Goal: Task Accomplishment & Management: Manage account settings

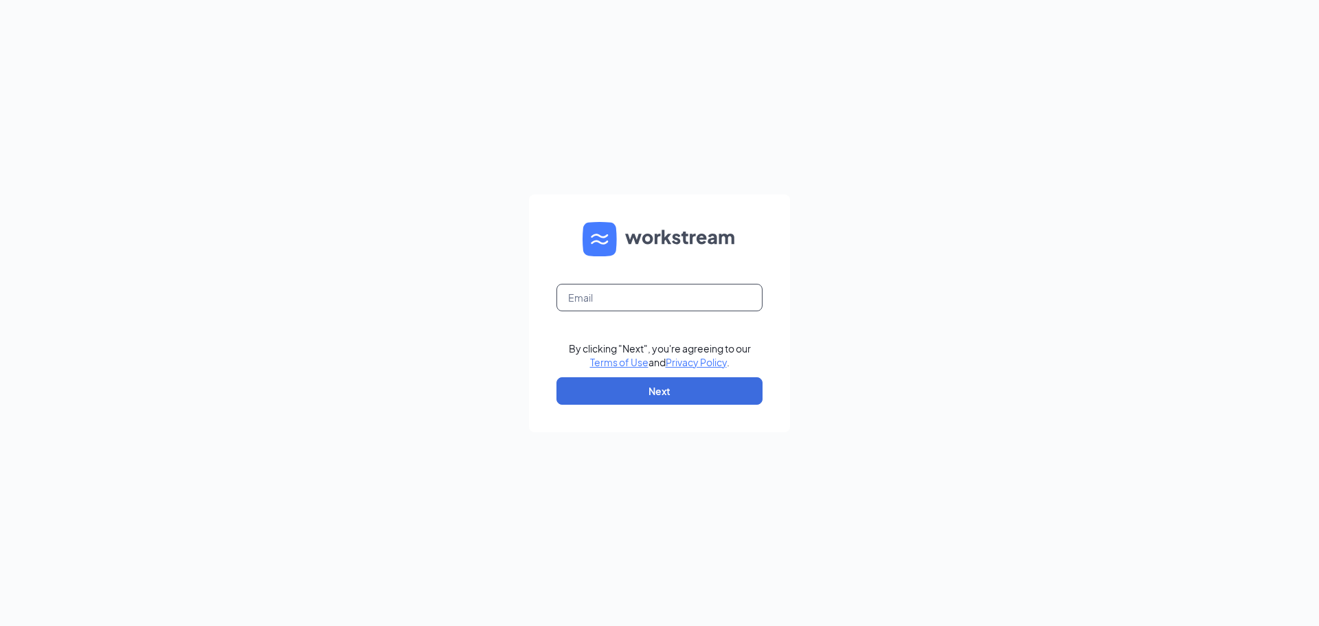
click at [669, 298] on input "text" at bounding box center [660, 297] width 206 height 27
type input "[EMAIL_ADDRESS][DOMAIN_NAME]"
click at [641, 387] on button "Next" at bounding box center [660, 390] width 206 height 27
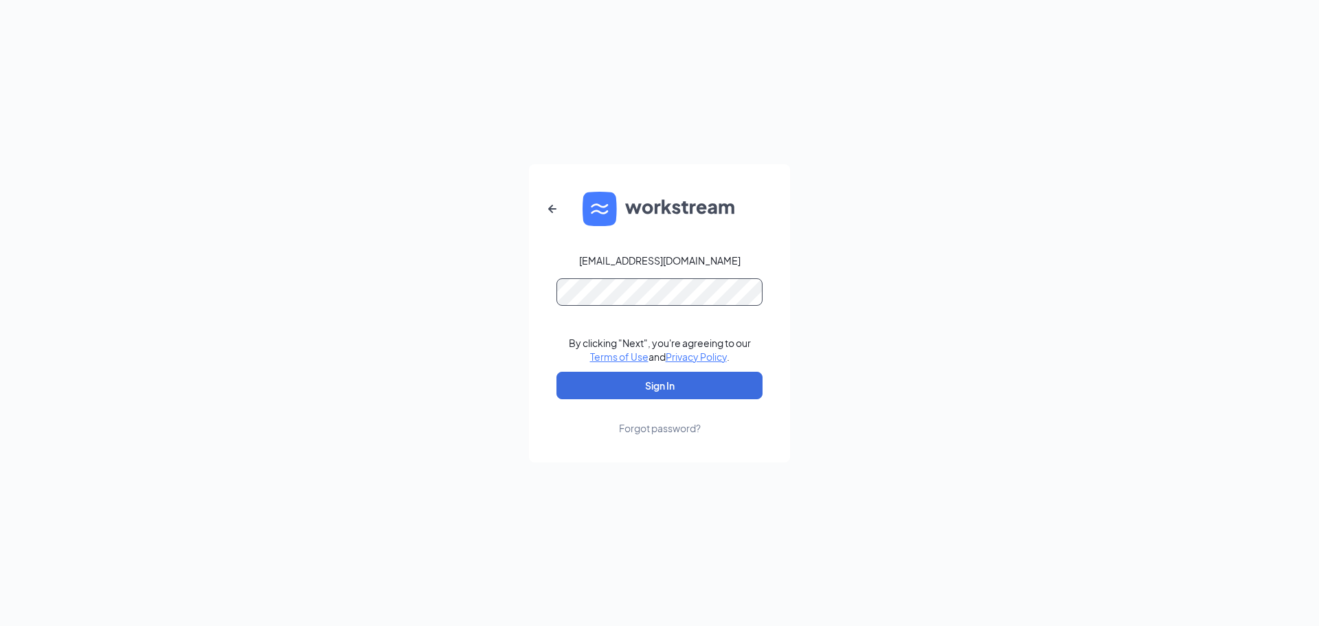
click at [557, 372] on button "Sign In" at bounding box center [660, 385] width 206 height 27
click at [650, 388] on button "Sign In" at bounding box center [660, 385] width 206 height 27
click at [695, 283] on form "[EMAIL_ADDRESS][DOMAIN_NAME] Credential mismatches. By clicking "Next", you're …" at bounding box center [659, 313] width 261 height 298
drag, startPoint x: 704, startPoint y: 271, endPoint x: 487, endPoint y: 334, distance: 225.3
click at [487, 333] on div "[EMAIL_ADDRESS][DOMAIN_NAME] Credential mismatches. By clicking "Next", you're …" at bounding box center [659, 313] width 1319 height 626
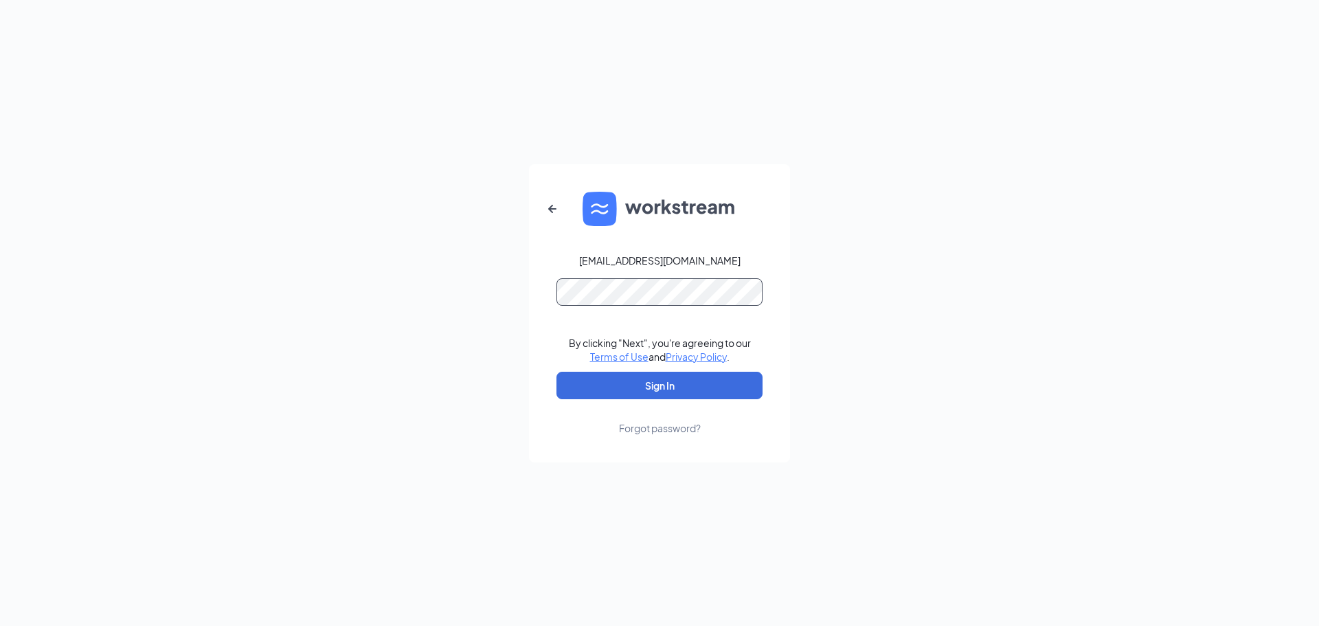
click at [557, 372] on button "Sign In" at bounding box center [660, 385] width 206 height 27
click at [354, 317] on div "[EMAIL_ADDRESS][DOMAIN_NAME] Credential mismatches. By clicking "Next", you're …" at bounding box center [659, 313] width 1319 height 626
click at [557, 372] on button "Sign In" at bounding box center [660, 385] width 206 height 27
click at [538, 193] on button "button" at bounding box center [552, 208] width 33 height 33
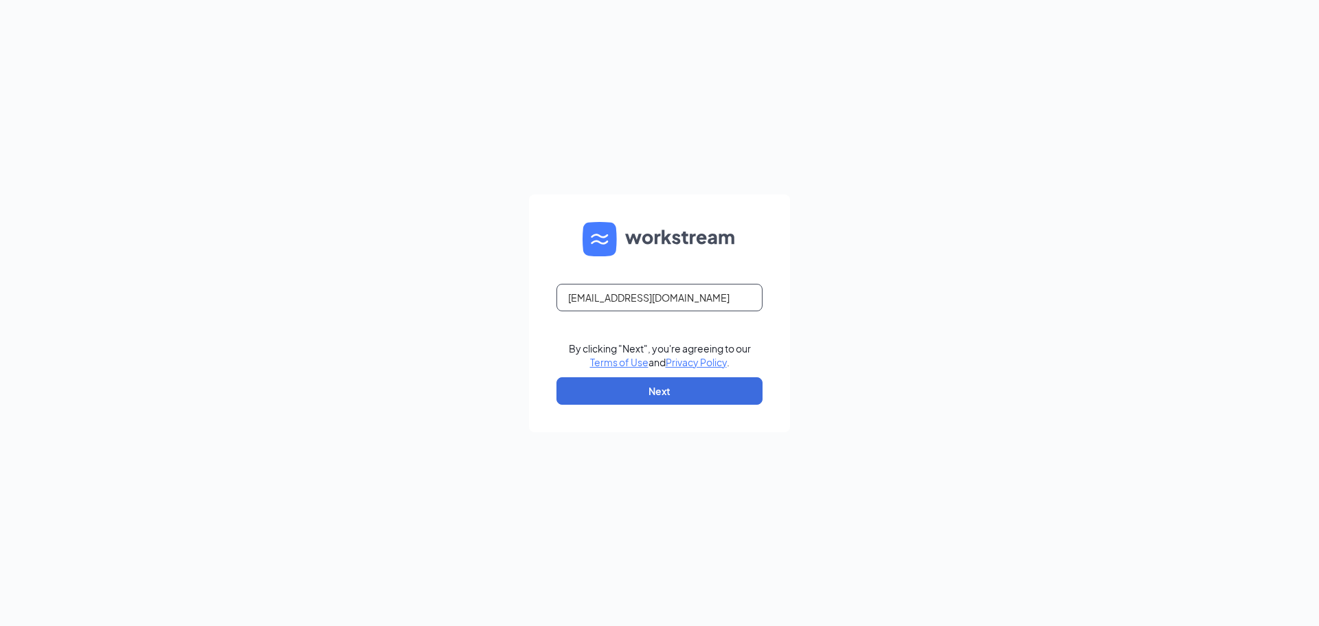
drag, startPoint x: 706, startPoint y: 294, endPoint x: 175, endPoint y: 287, distance: 531.8
click at [175, 287] on div "[EMAIL_ADDRESS][DOMAIN_NAME] By clicking "Next", you're agreeing to our Terms o…" at bounding box center [659, 313] width 1319 height 626
type input "[EMAIL_ADDRESS][DOMAIN_NAME]"
click at [678, 385] on button "Next" at bounding box center [660, 390] width 206 height 27
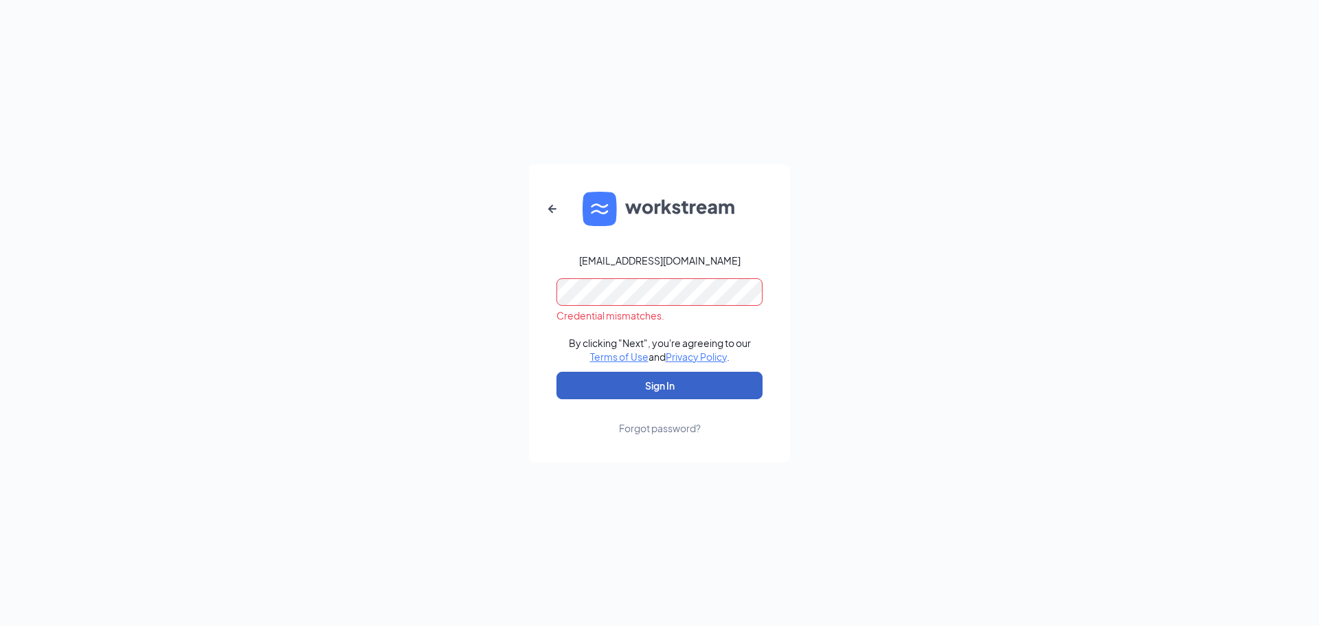
click at [684, 386] on button "Sign In" at bounding box center [660, 385] width 206 height 27
click at [352, 269] on div "[EMAIL_ADDRESS][DOMAIN_NAME] Credential mismatches. By clicking "Next", you're …" at bounding box center [659, 313] width 1319 height 626
click at [557, 372] on button "Sign In" at bounding box center [660, 385] width 206 height 27
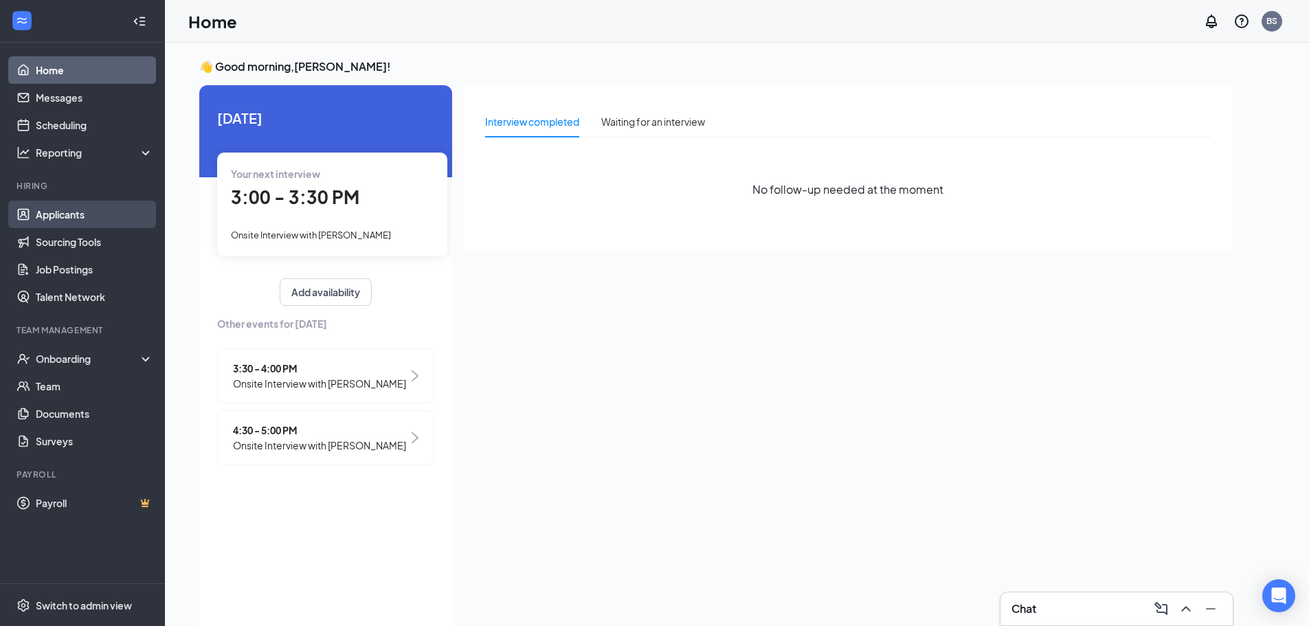
click at [83, 216] on link "Applicants" at bounding box center [94, 214] width 117 height 27
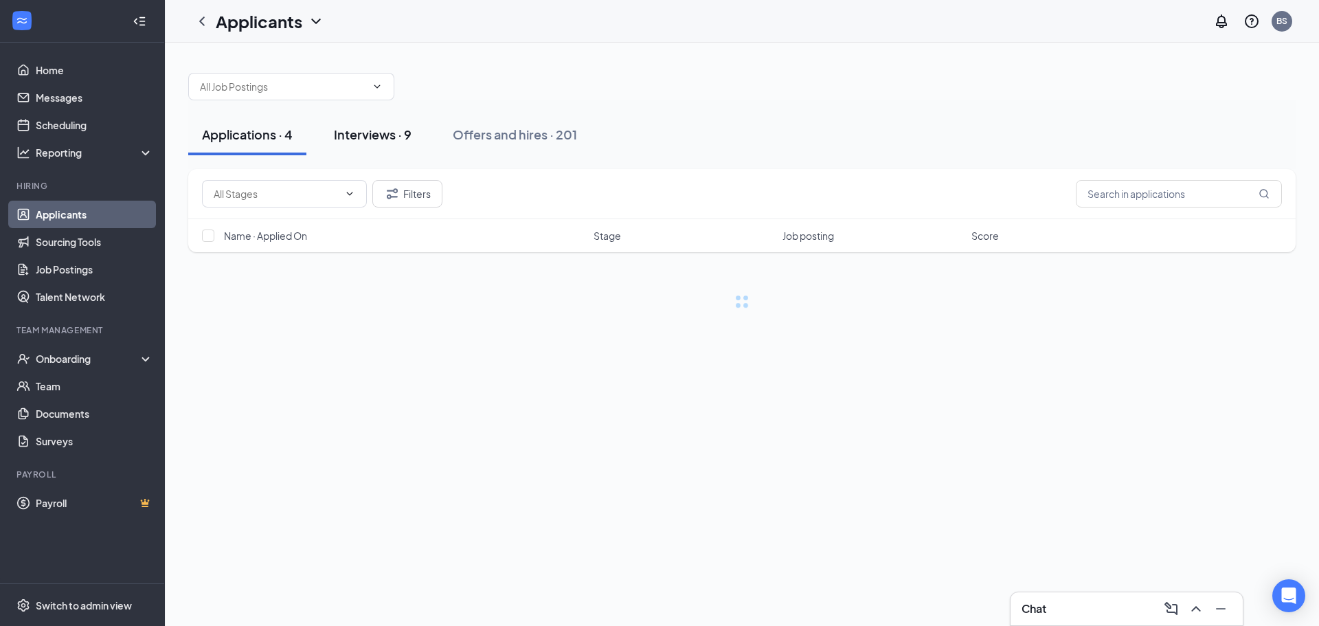
click at [353, 134] on div "Interviews · 9" at bounding box center [373, 134] width 78 height 17
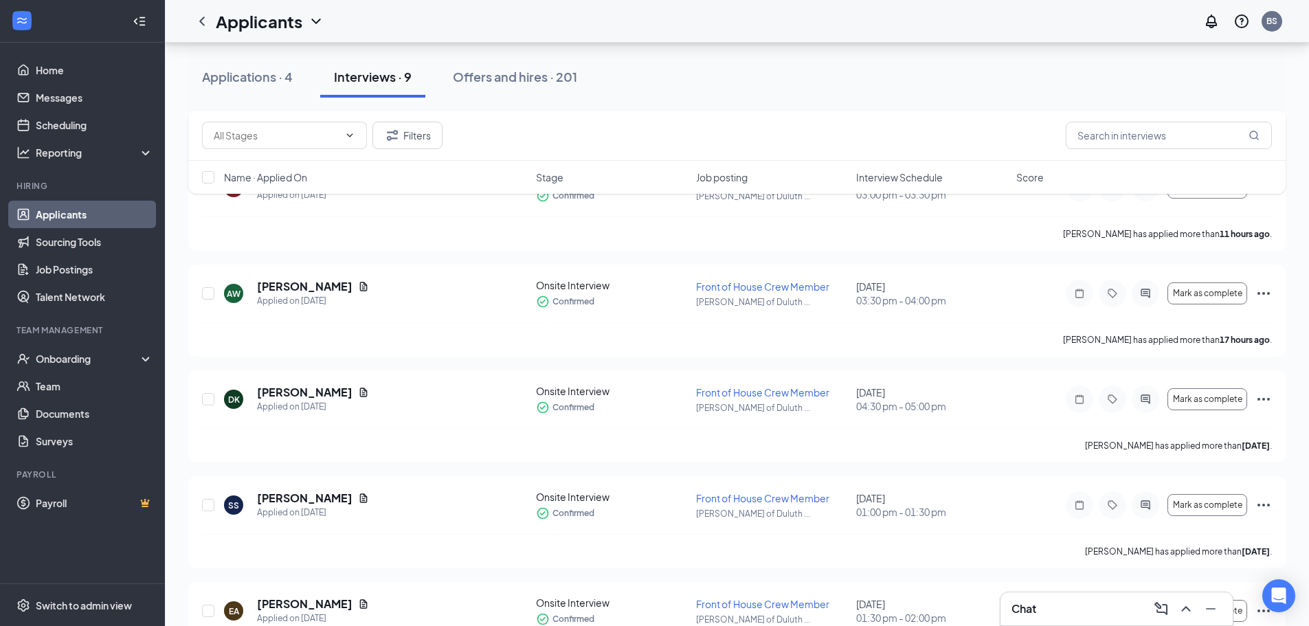
scroll to position [181, 0]
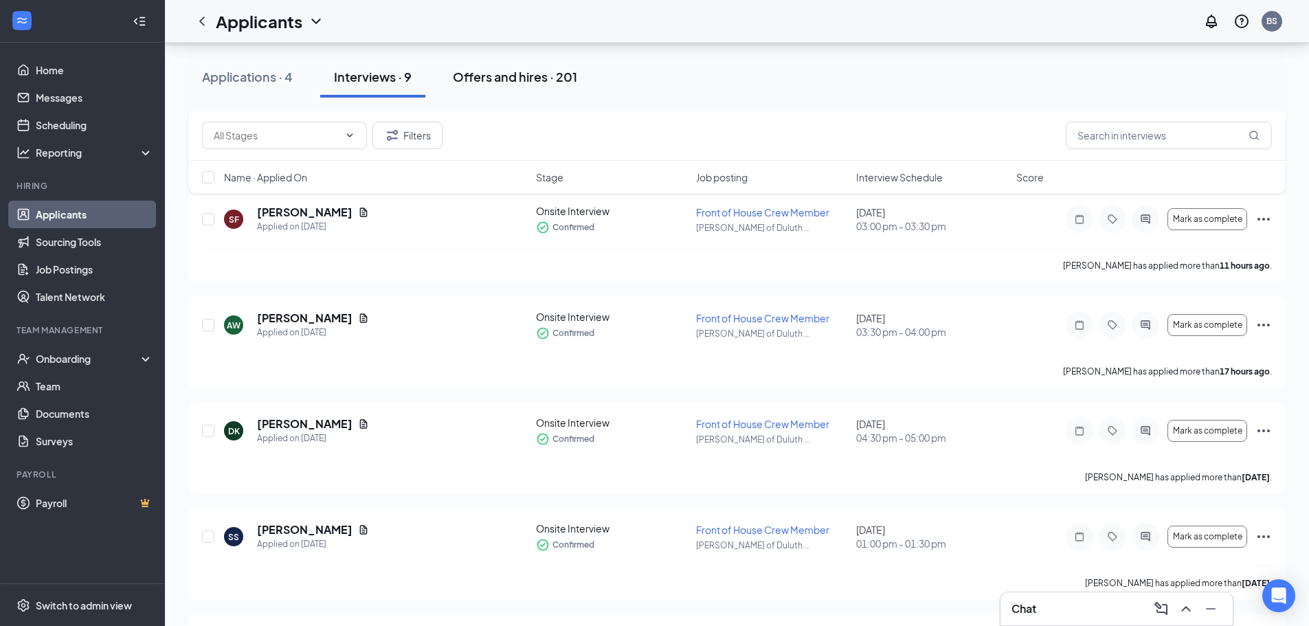
click at [528, 76] on div "Offers and hires · 201" at bounding box center [515, 76] width 124 height 17
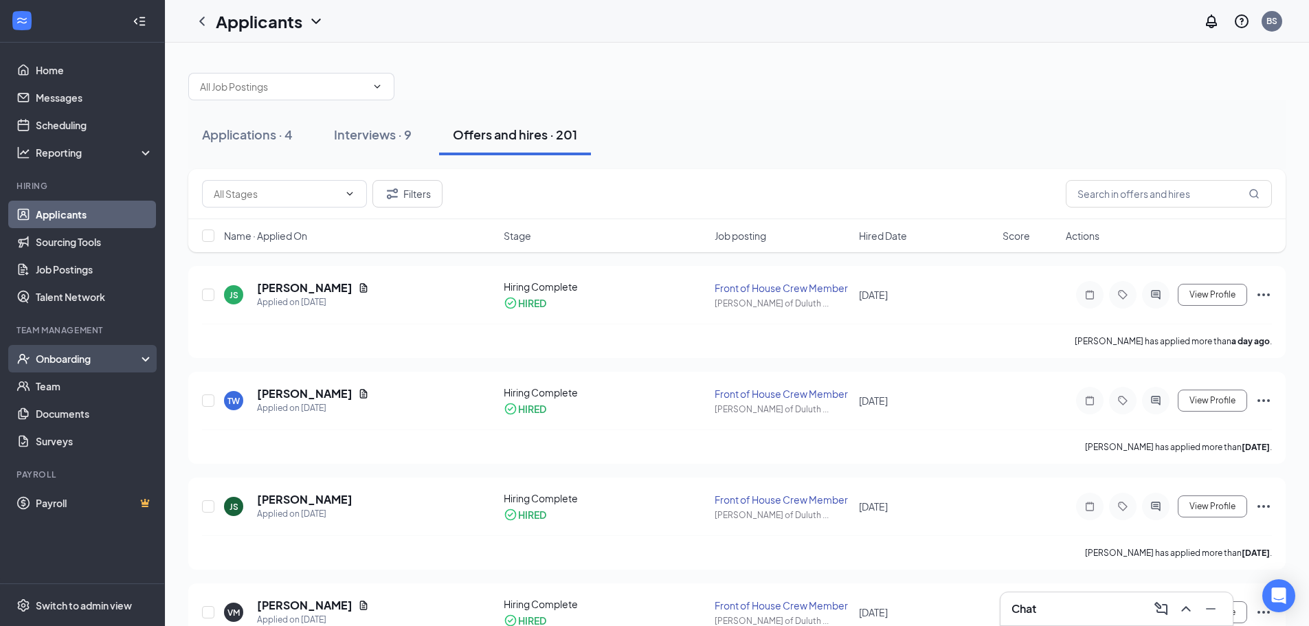
click at [78, 364] on div "Onboarding" at bounding box center [89, 359] width 106 height 14
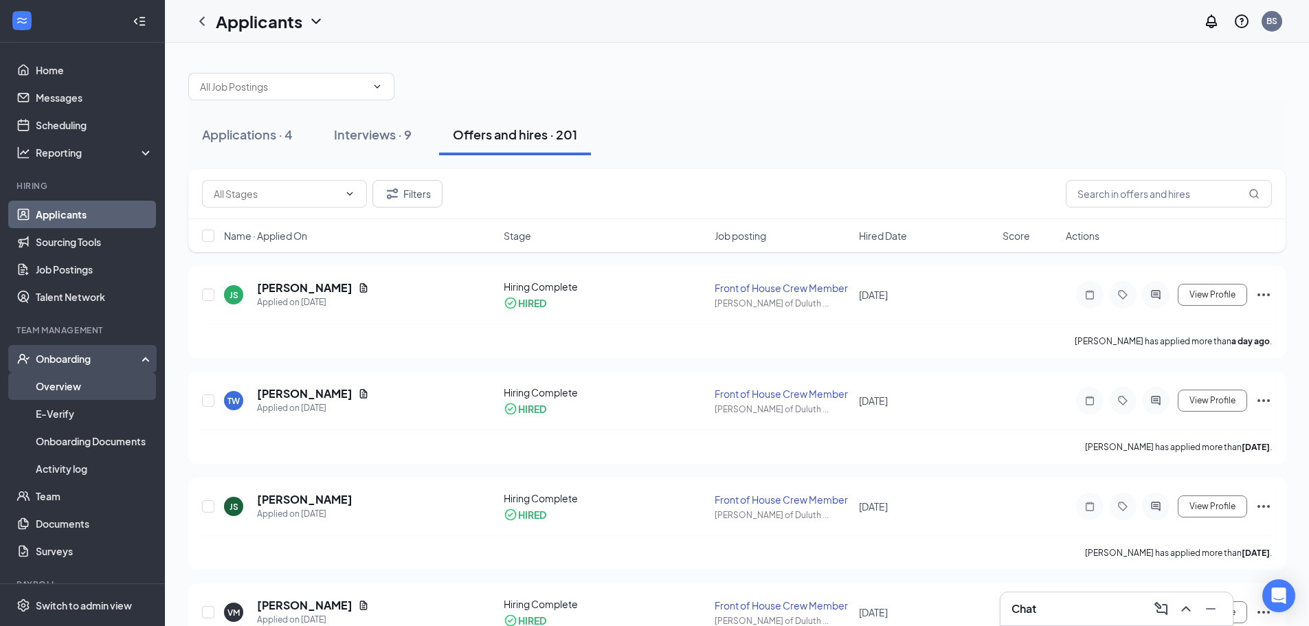
click at [74, 388] on link "Overview" at bounding box center [94, 385] width 117 height 27
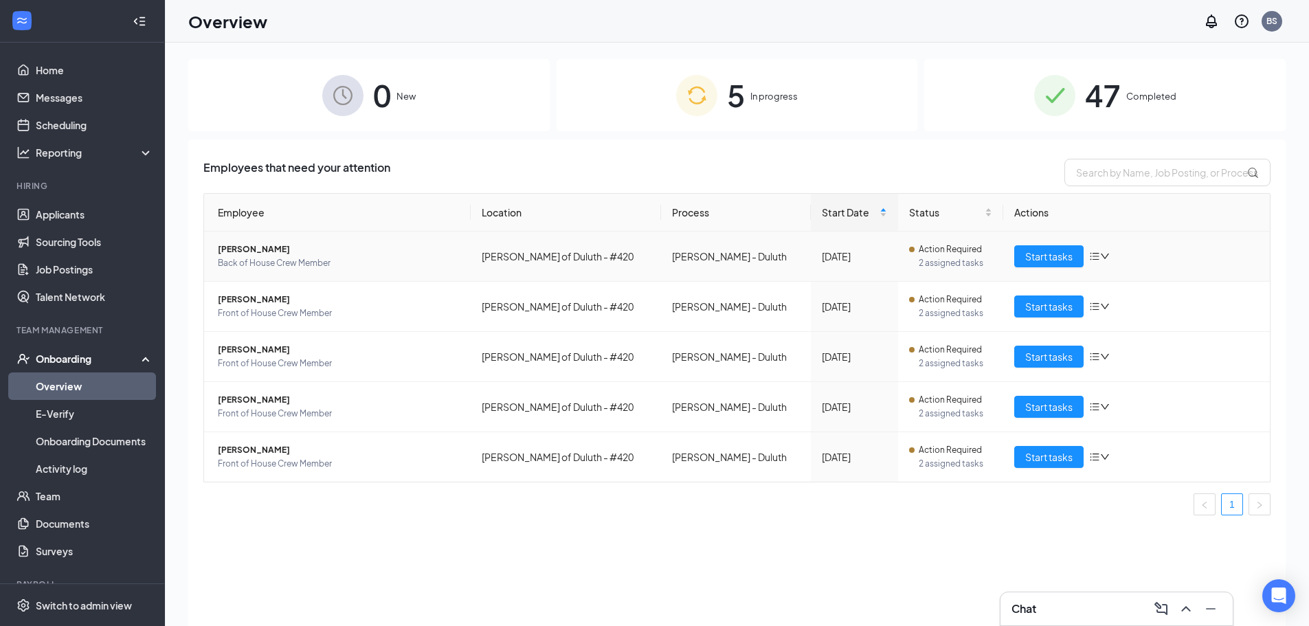
click at [1092, 254] on icon "bars" at bounding box center [1094, 256] width 11 height 11
click at [1127, 346] on div "Remove from onboarding" at bounding box center [1172, 346] width 148 height 14
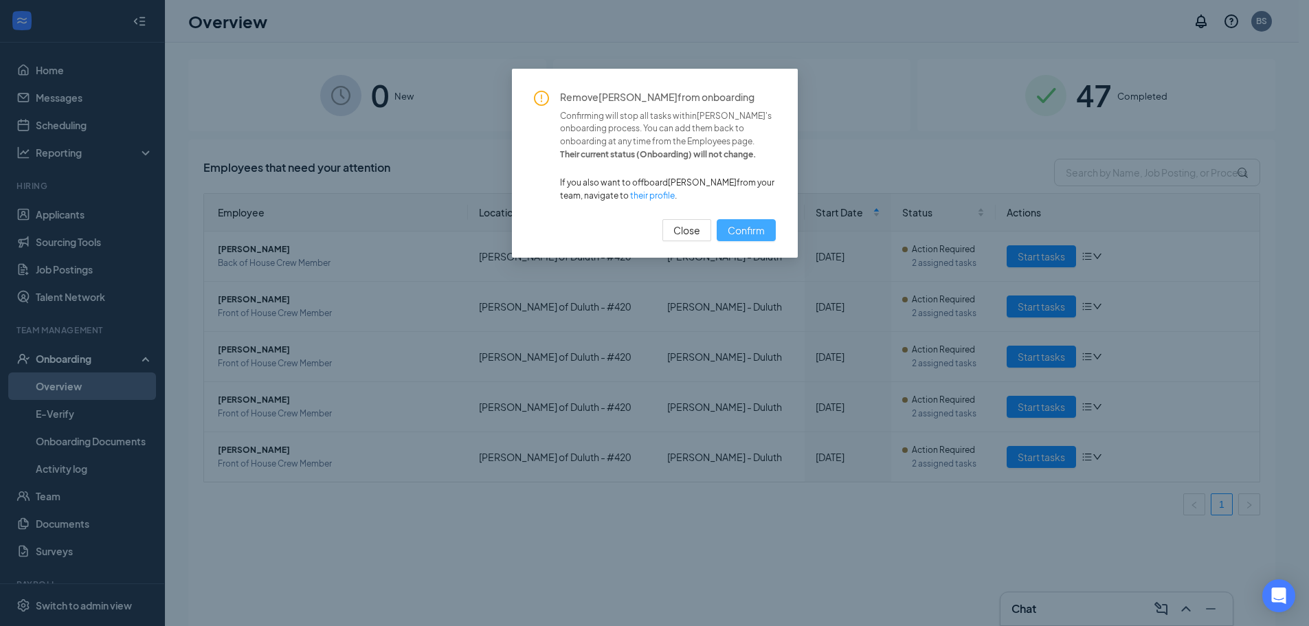
click at [764, 226] on span "Confirm" at bounding box center [746, 230] width 37 height 15
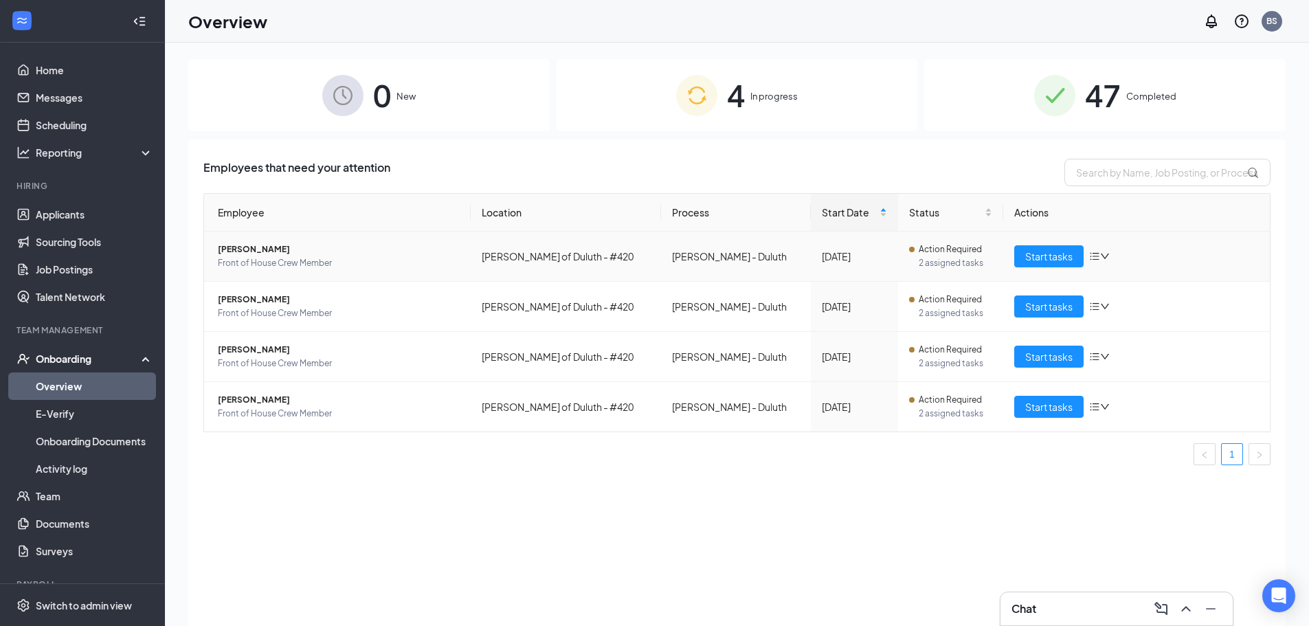
click at [1097, 252] on icon "bars" at bounding box center [1094, 256] width 11 height 11
click at [1117, 348] on div "Remove from onboarding" at bounding box center [1172, 346] width 148 height 14
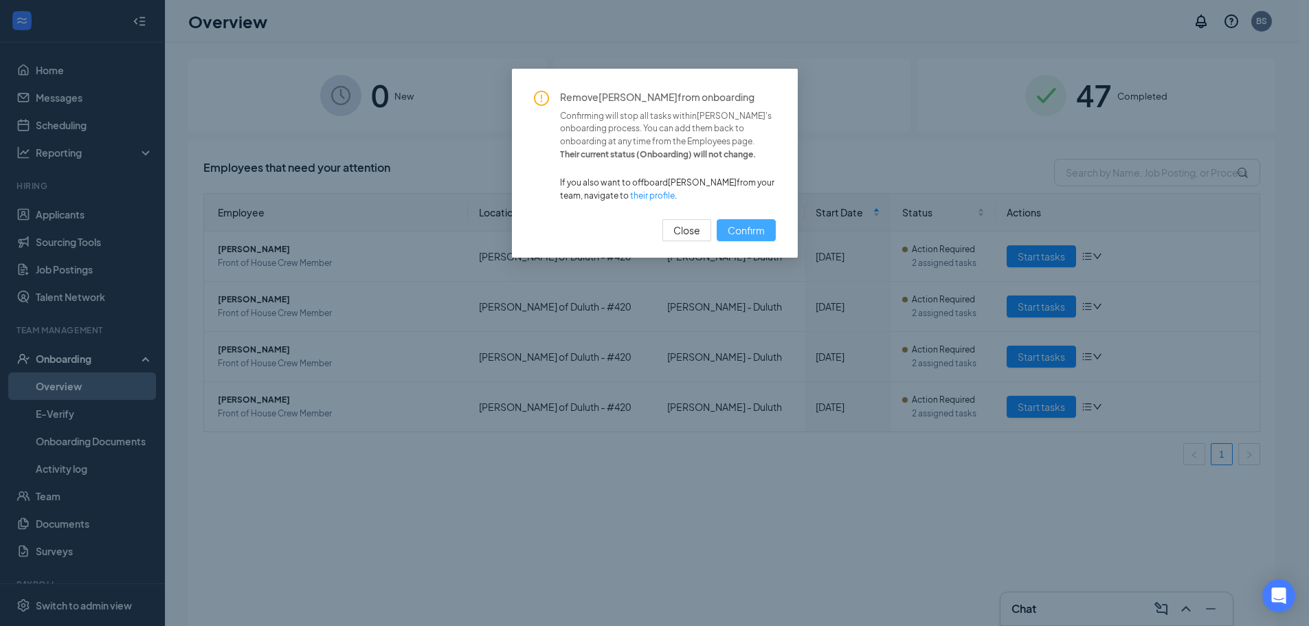
click at [759, 229] on span "Confirm" at bounding box center [746, 230] width 37 height 15
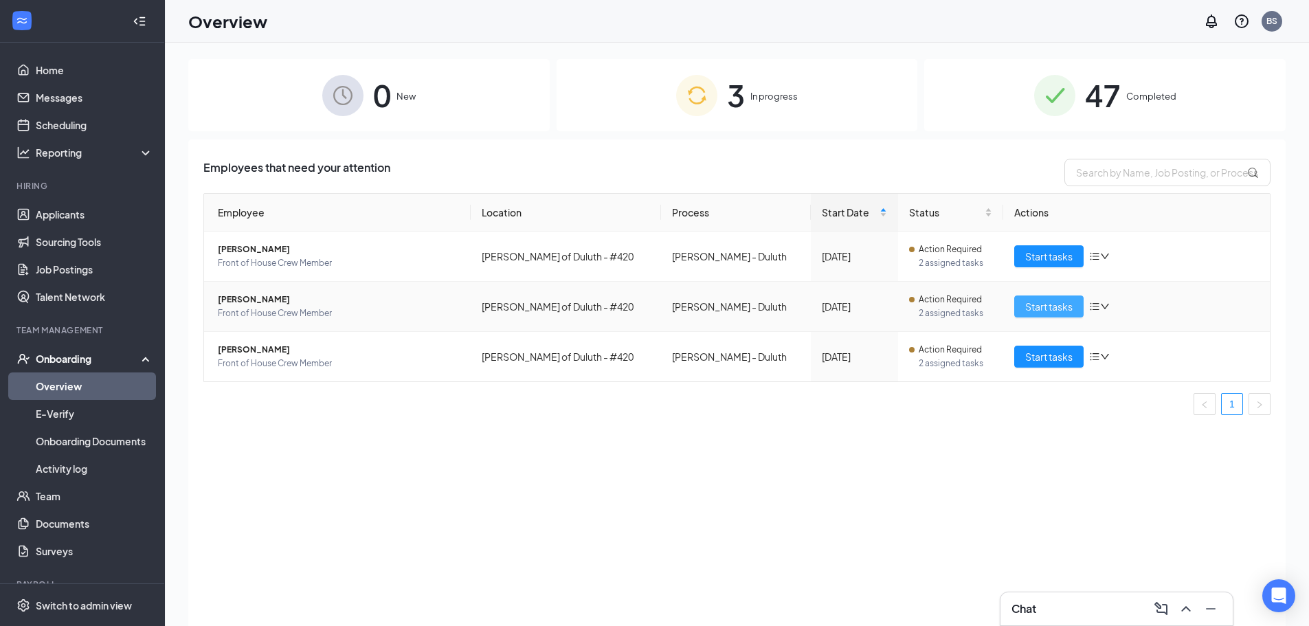
click at [1046, 308] on span "Start tasks" at bounding box center [1048, 306] width 47 height 15
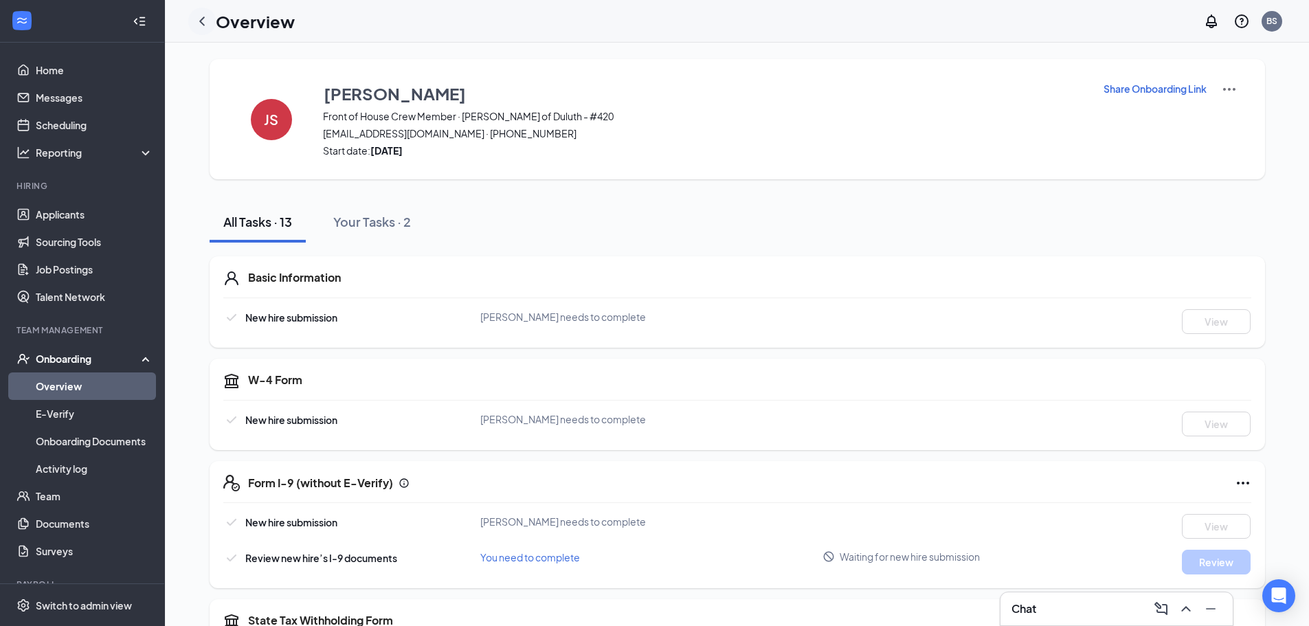
click at [197, 19] on icon "ChevronLeft" at bounding box center [202, 21] width 16 height 16
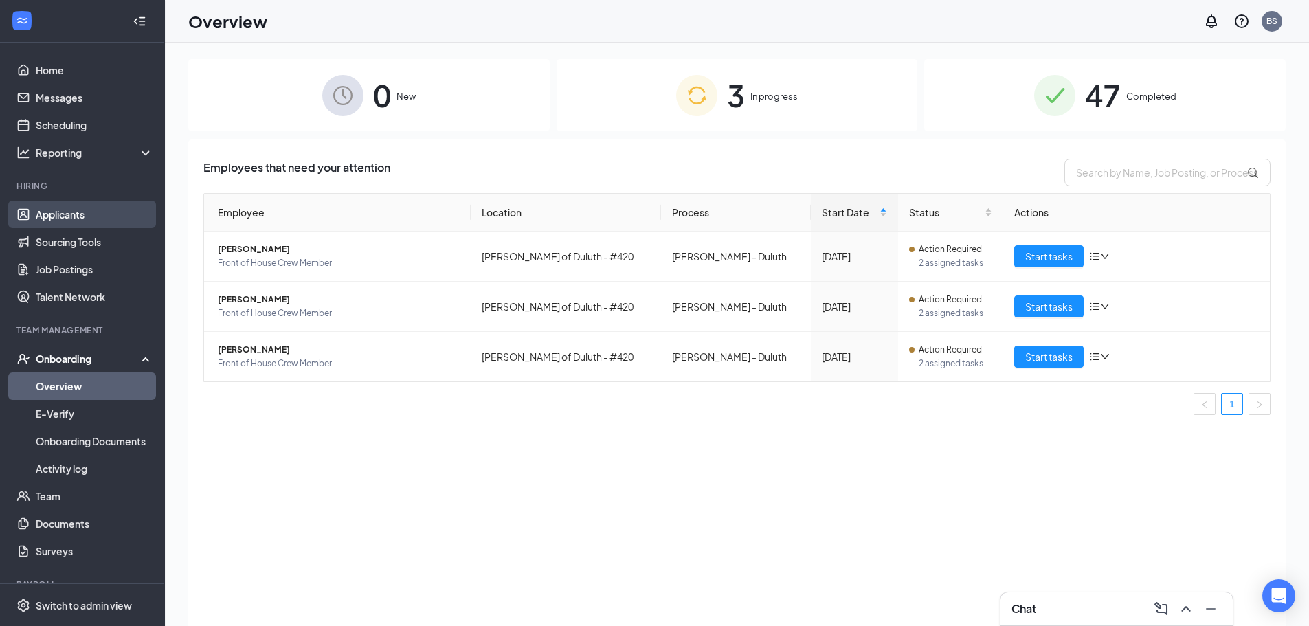
click at [119, 209] on link "Applicants" at bounding box center [94, 214] width 117 height 27
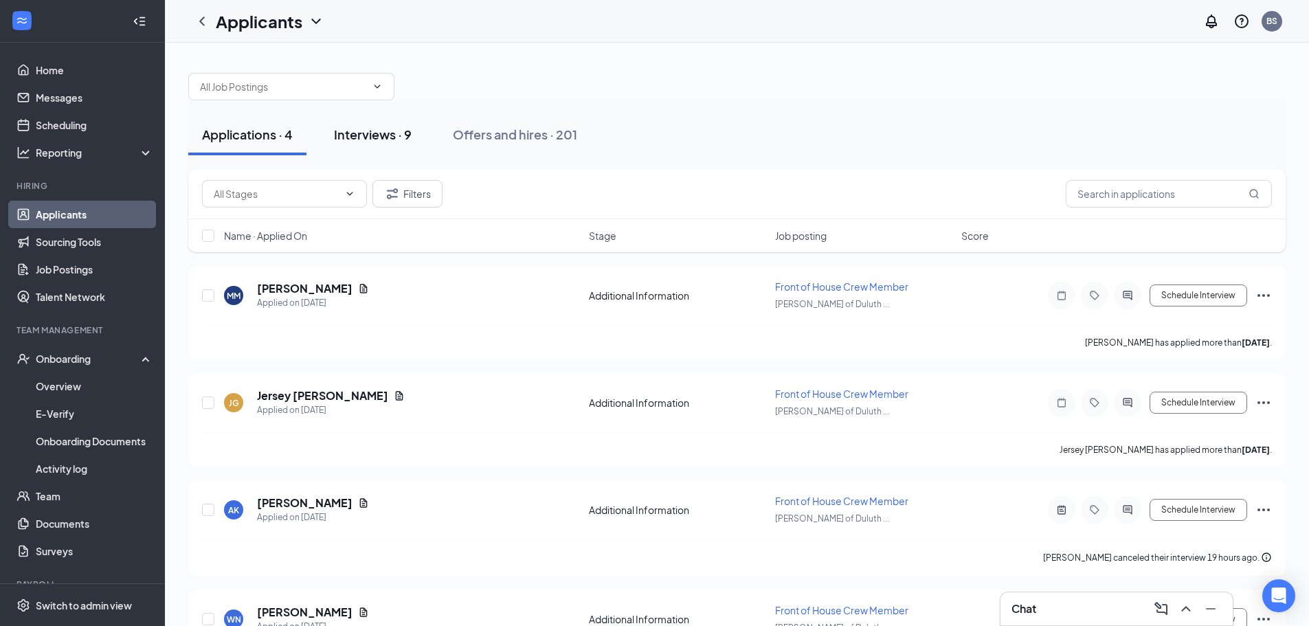
click at [405, 138] on div "Interviews · 9" at bounding box center [373, 134] width 78 height 17
